Goal: Register for event/course

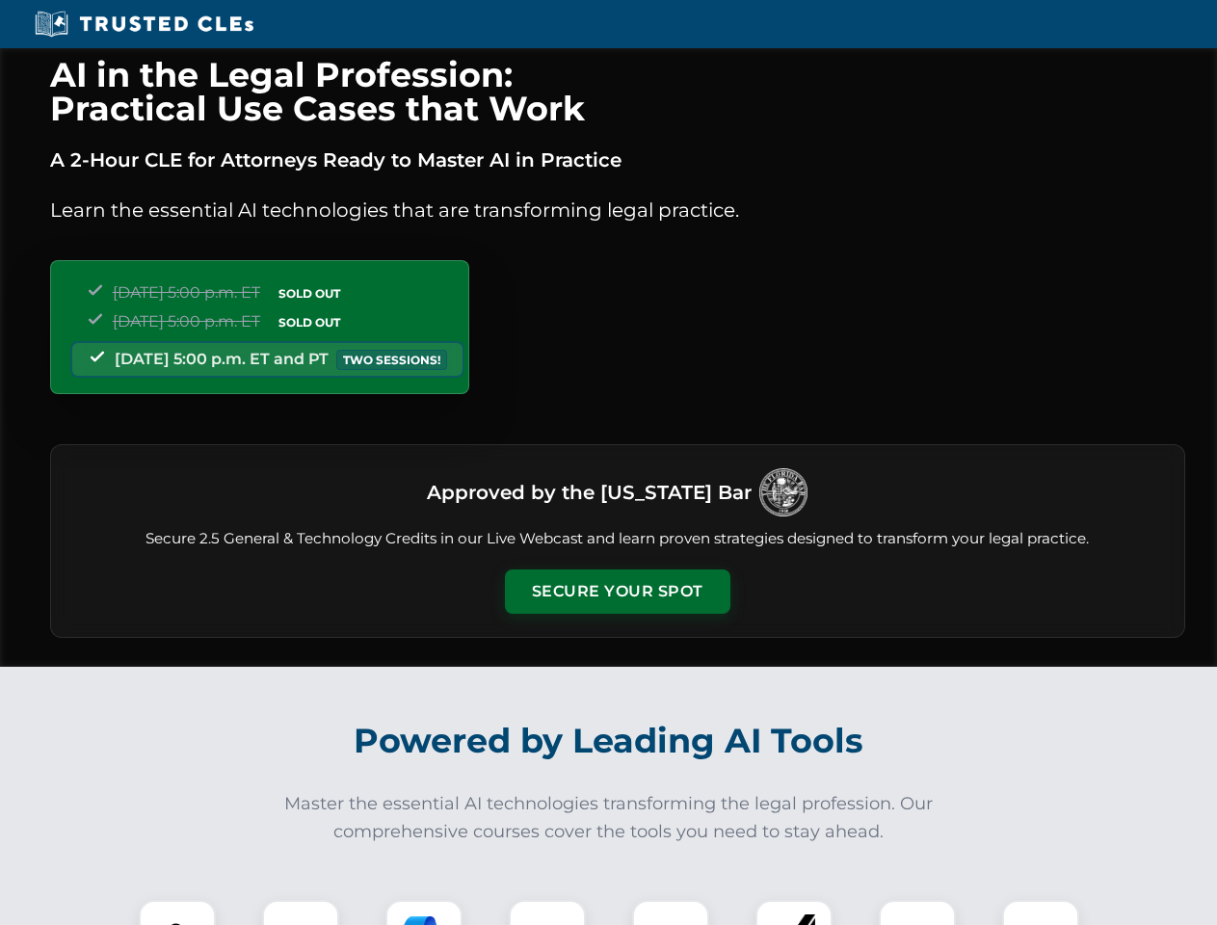
click at [617, 591] on button "Secure Your Spot" at bounding box center [617, 591] width 225 height 44
